Goal: Navigation & Orientation: Go to known website

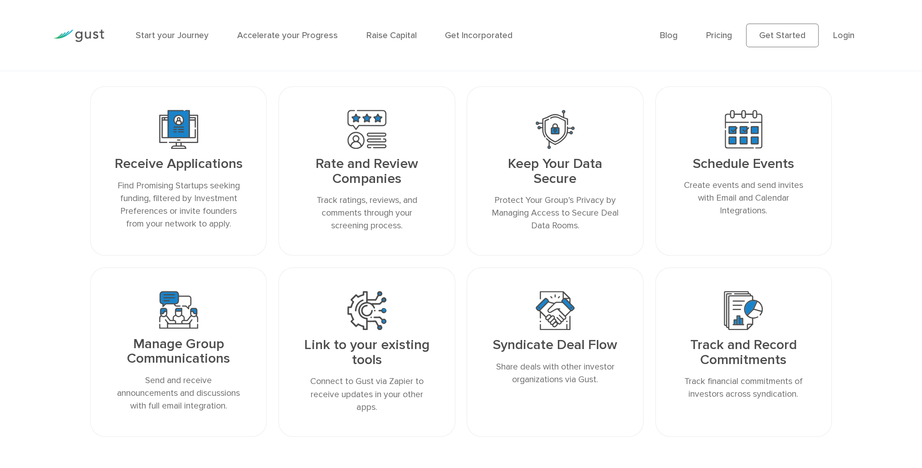
scroll to position [1012, 0]
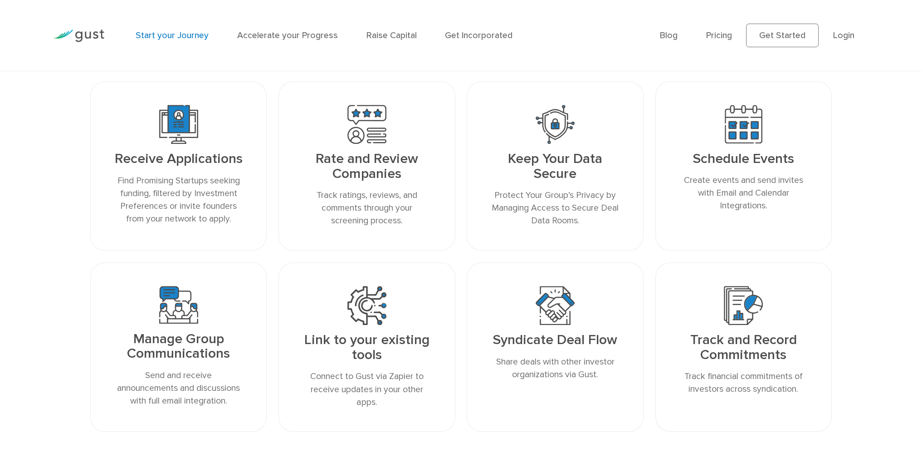
click at [187, 35] on link "Start your Journey" at bounding box center [172, 35] width 73 height 10
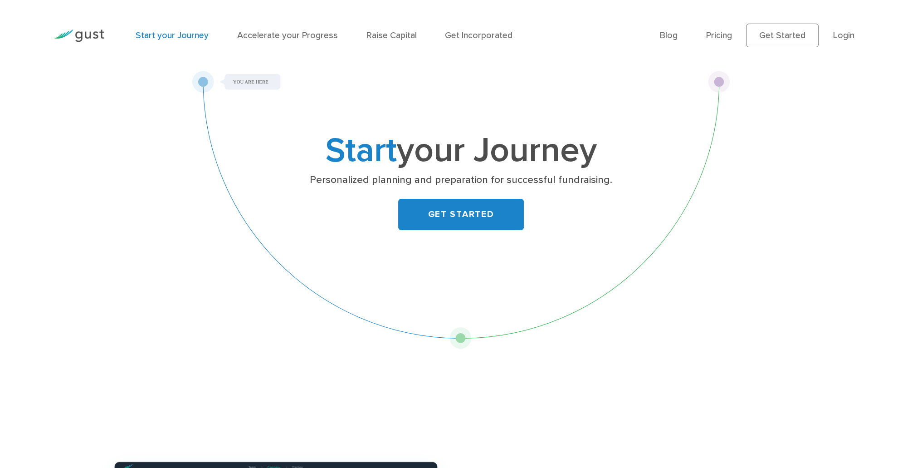
click at [85, 37] on img at bounding box center [79, 35] width 51 height 12
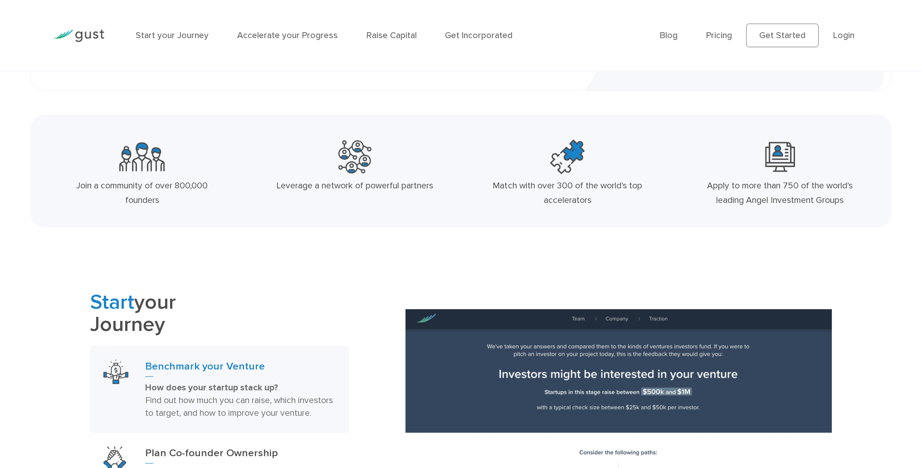
scroll to position [408, 0]
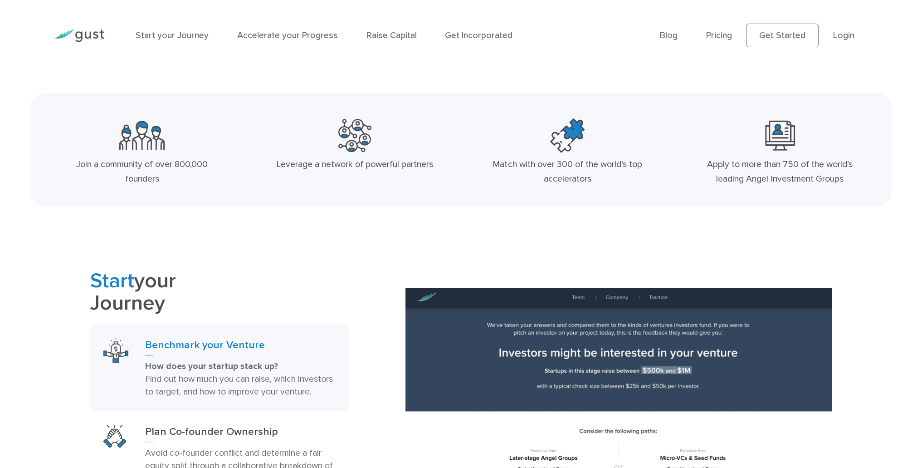
click at [83, 35] on img at bounding box center [79, 35] width 51 height 12
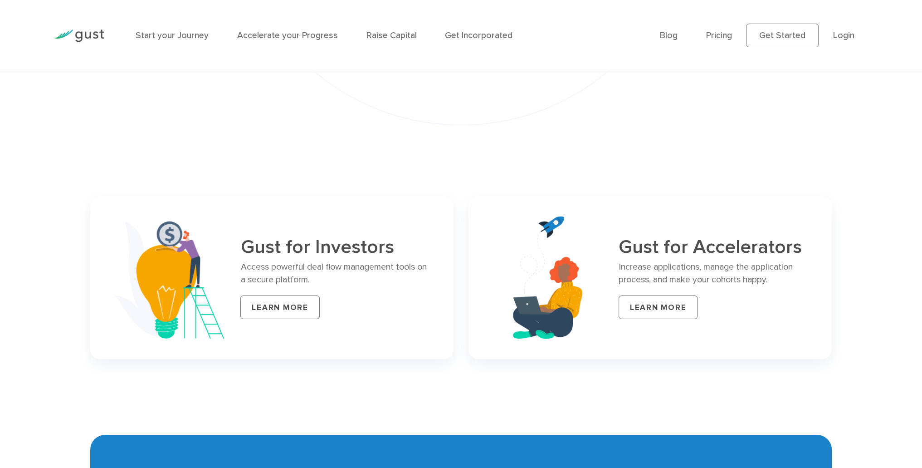
scroll to position [3901, 0]
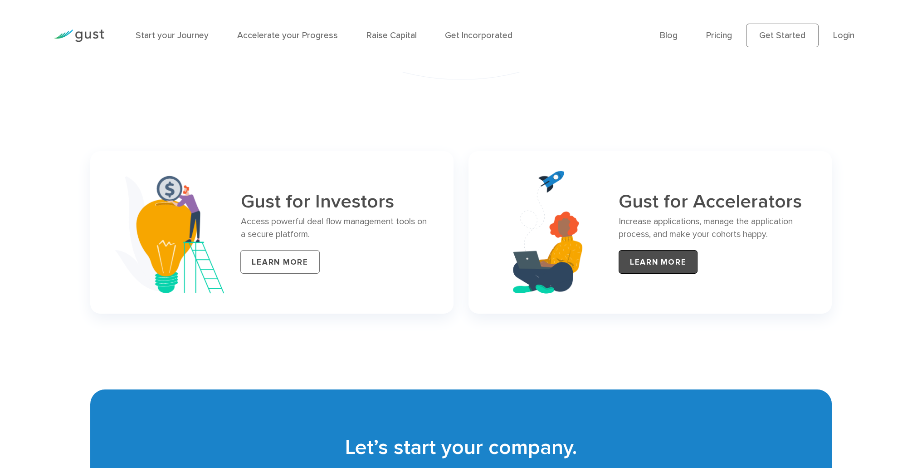
click at [651, 274] on link "LEARN MORE" at bounding box center [658, 262] width 79 height 24
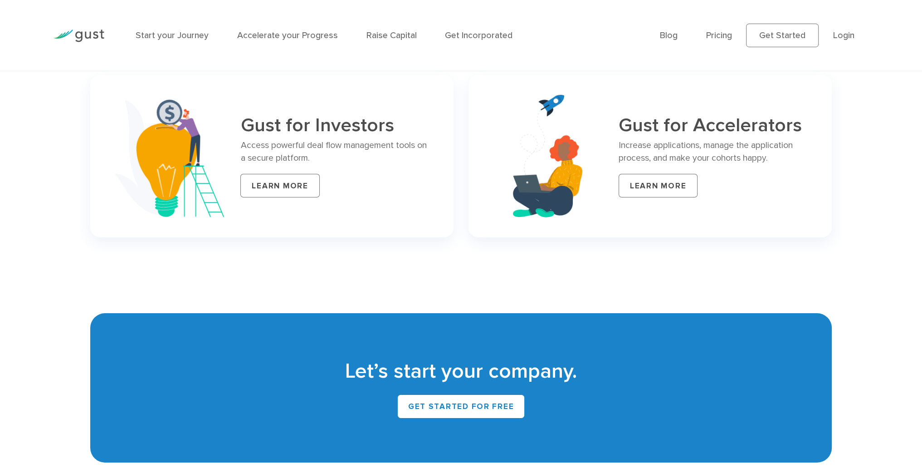
scroll to position [3993, 0]
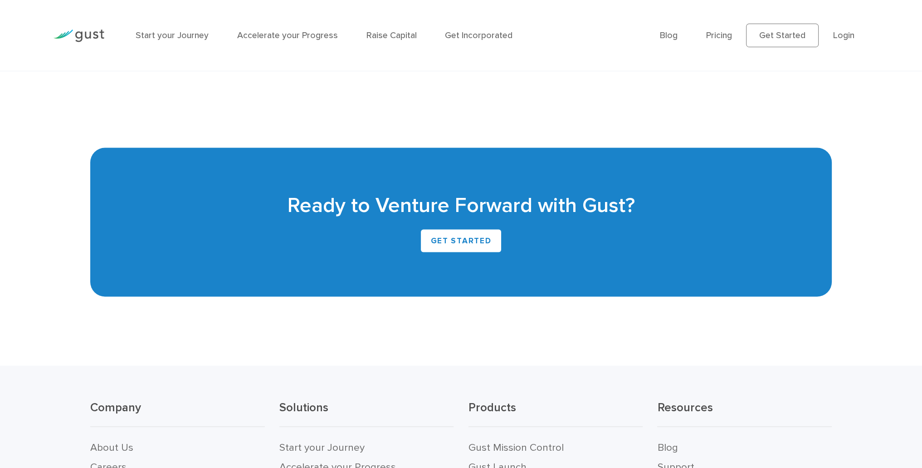
scroll to position [2359, 0]
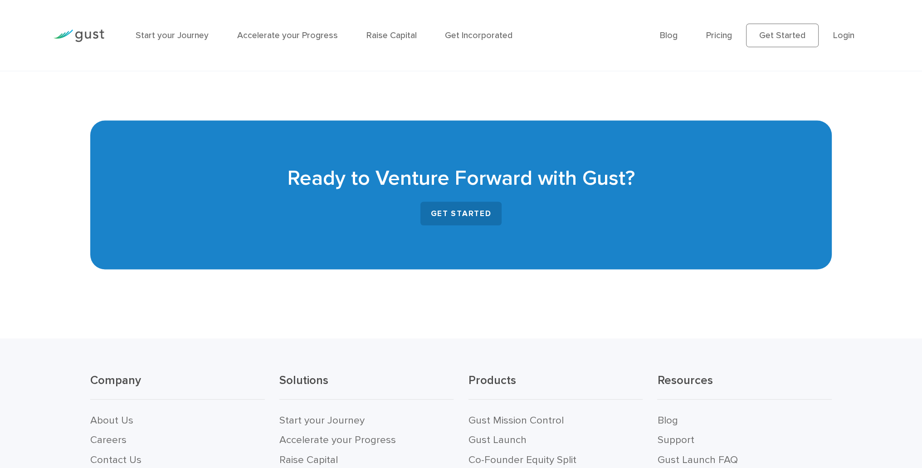
click at [444, 225] on link "GET STARTED" at bounding box center [460, 214] width 81 height 24
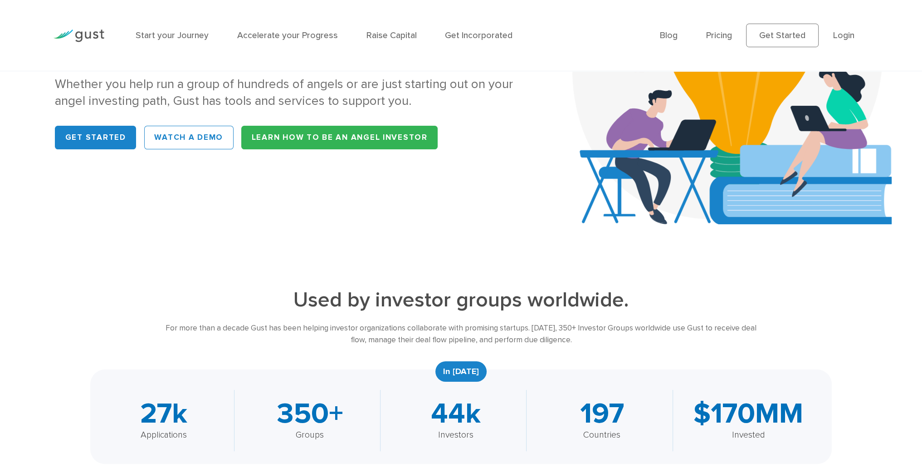
scroll to position [0, 0]
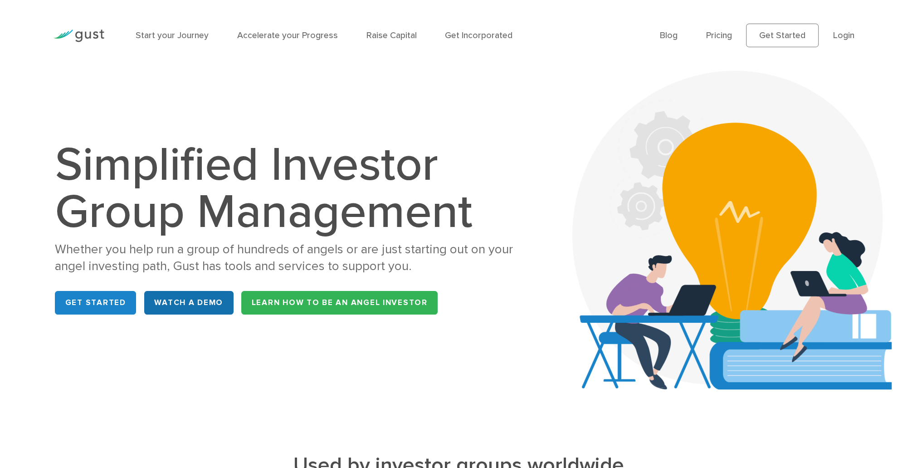
click at [174, 303] on link "WATCH A DEMO" at bounding box center [188, 303] width 89 height 24
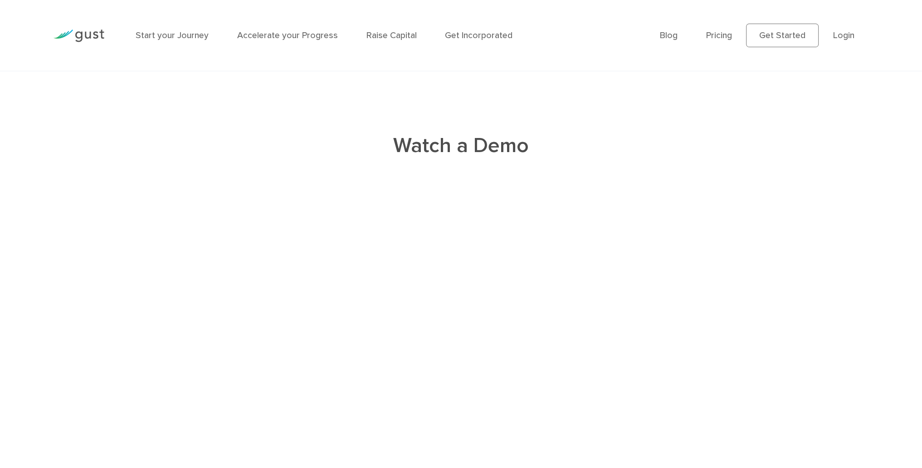
scroll to position [2026, 0]
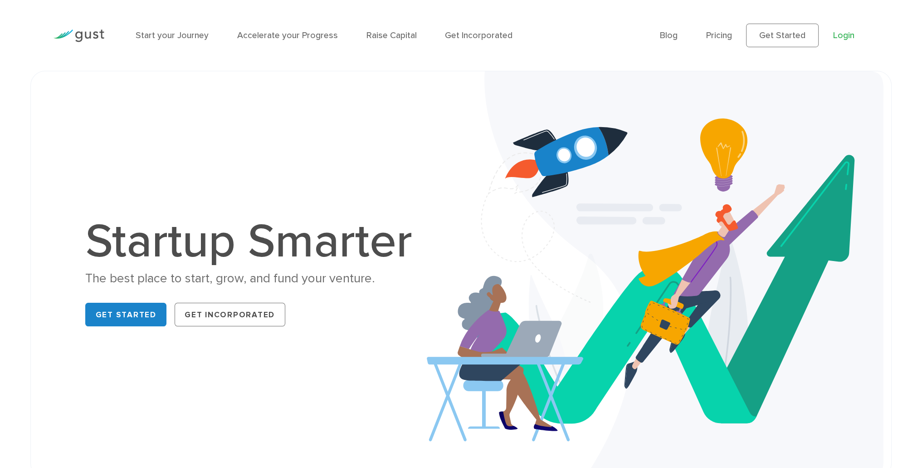
click at [842, 36] on link "Login" at bounding box center [843, 35] width 21 height 10
